Goal: Information Seeking & Learning: Find specific fact

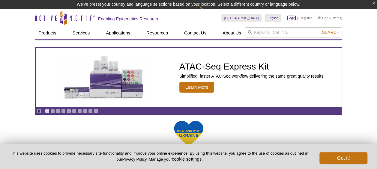
click at [293, 18] on link "Login" at bounding box center [291, 18] width 8 height 4
click at [339, 155] on button "Got it!" at bounding box center [343, 158] width 48 height 12
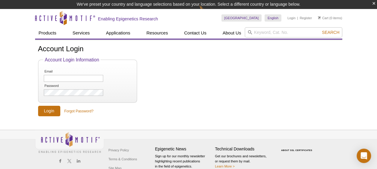
click at [68, 67] on fieldset "Account Login Information Email Password" at bounding box center [87, 80] width 99 height 46
click at [71, 80] on input "Email" at bounding box center [73, 78] width 59 height 7
click at [215, 93] on form "Account Login Information Email Password Login Forgot Password?" at bounding box center [188, 86] width 301 height 59
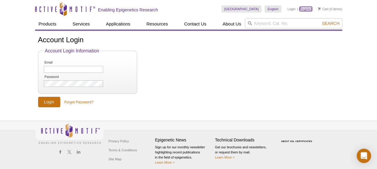
click at [307, 8] on link "Register" at bounding box center [305, 9] width 12 height 4
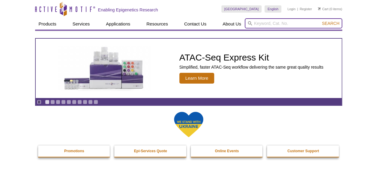
click at [296, 22] on input "search" at bounding box center [293, 23] width 97 height 10
type input "25500"
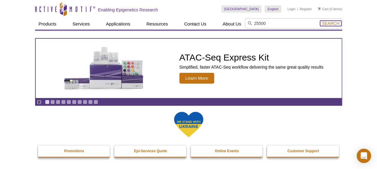
click at [333, 21] on button "Search" at bounding box center [330, 23] width 21 height 5
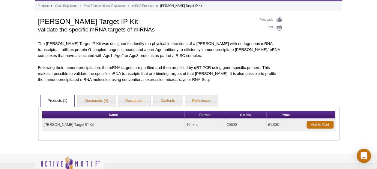
scroll to position [60, 0]
